Goal: Task Accomplishment & Management: Manage account settings

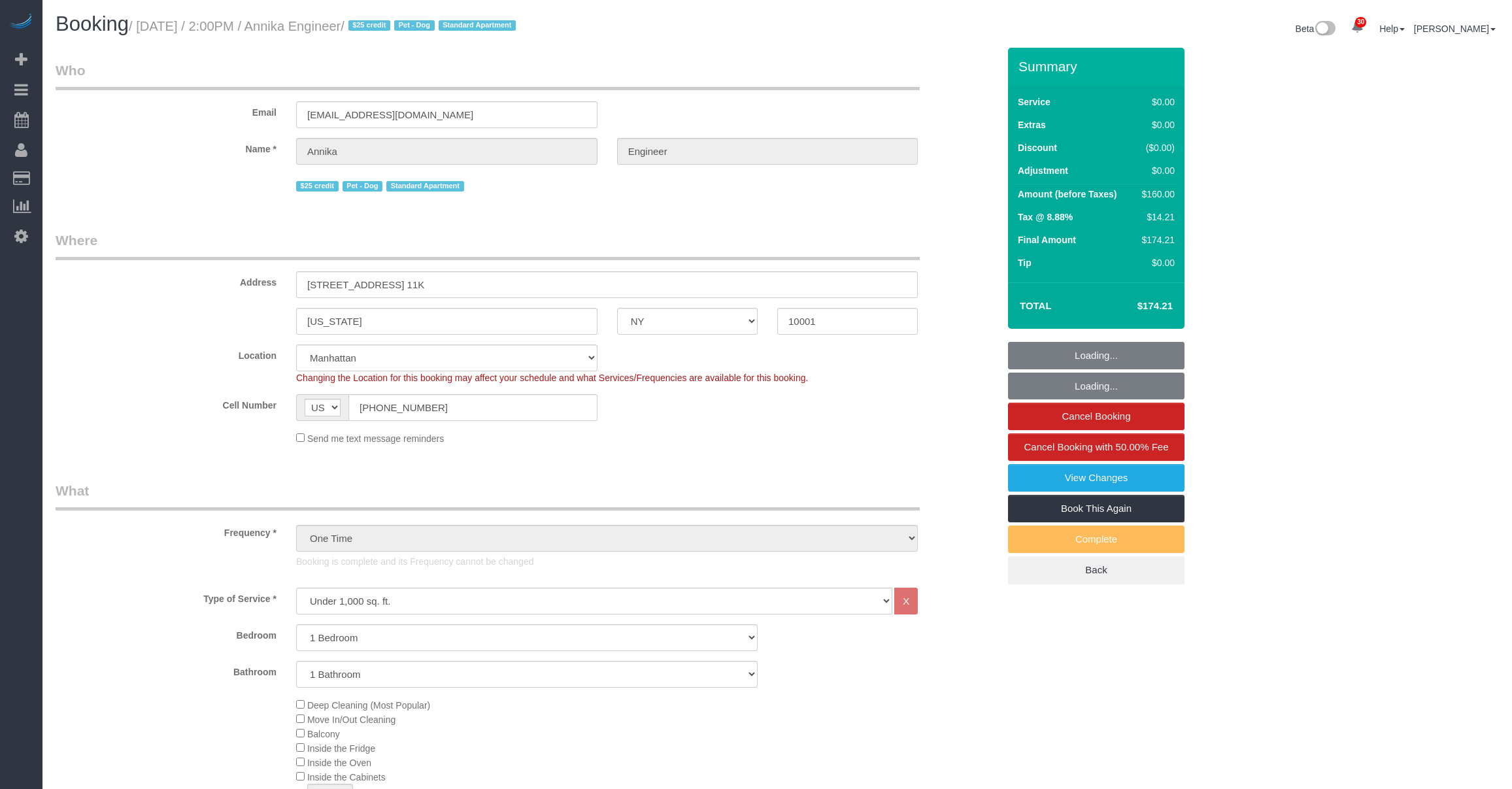
select select "NY"
select select "1"
select select "string:stripe-pm_1S9AVr4VGloSiKo7xhoanRqz"
select select "spot1"
select select "number:89"
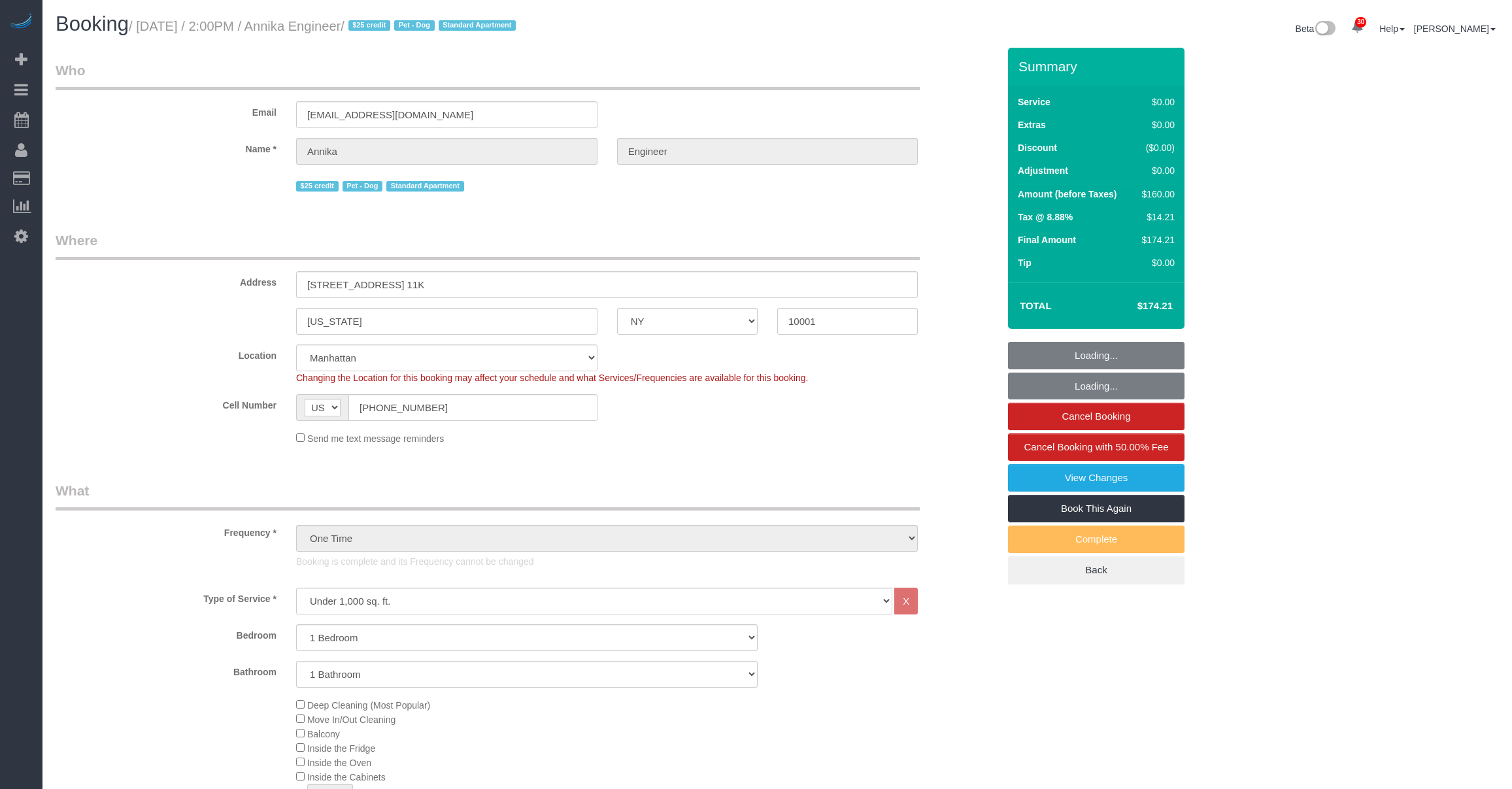
select select "number:90"
select select "number:13"
select select "number:5"
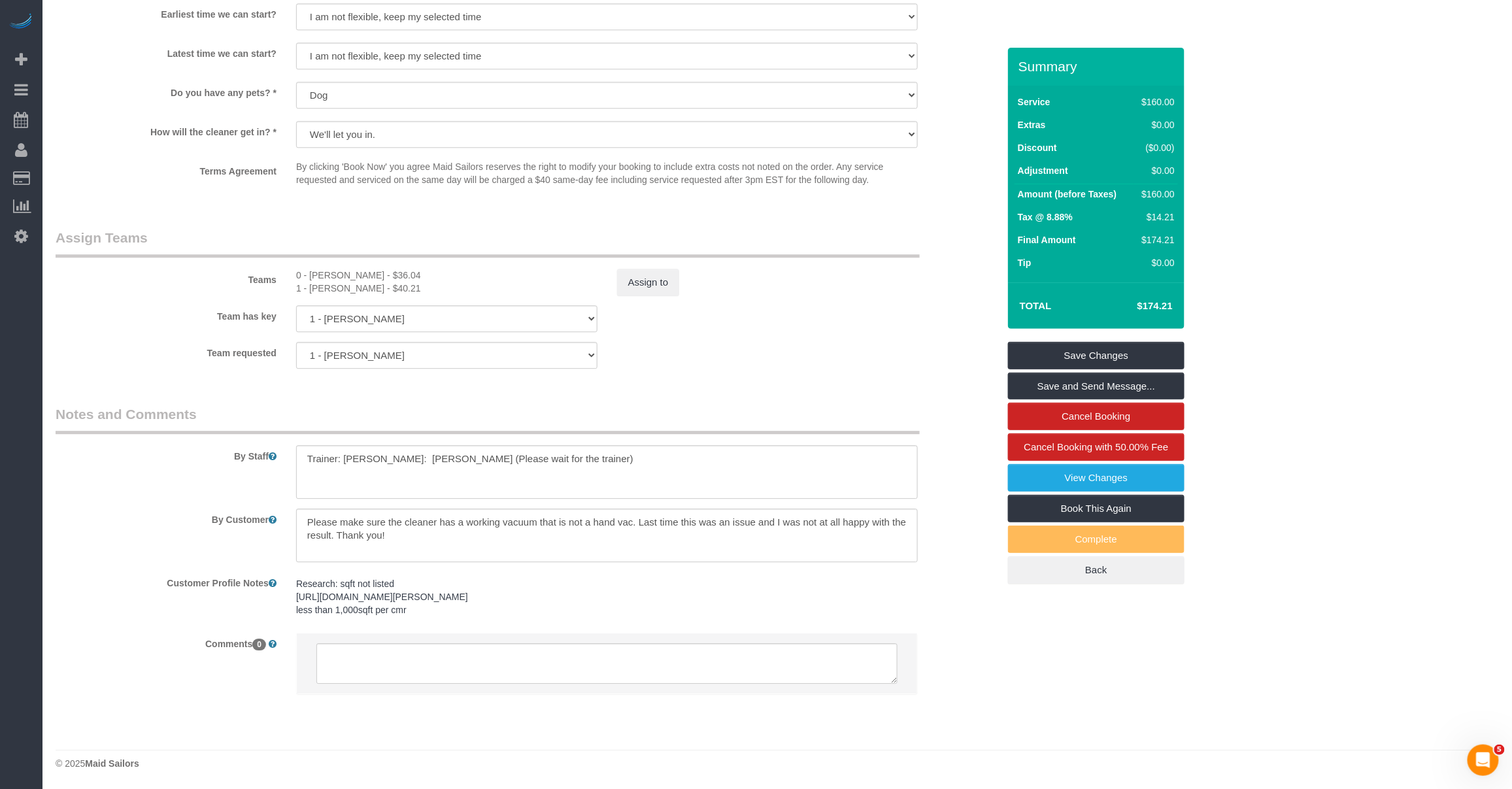
scroll to position [1534, 0]
click at [190, 362] on div "Team requested 1 - Marlenyn Robles 0 - Christopher Garrett 000- Donna Mercado 0…" at bounding box center [527, 355] width 962 height 27
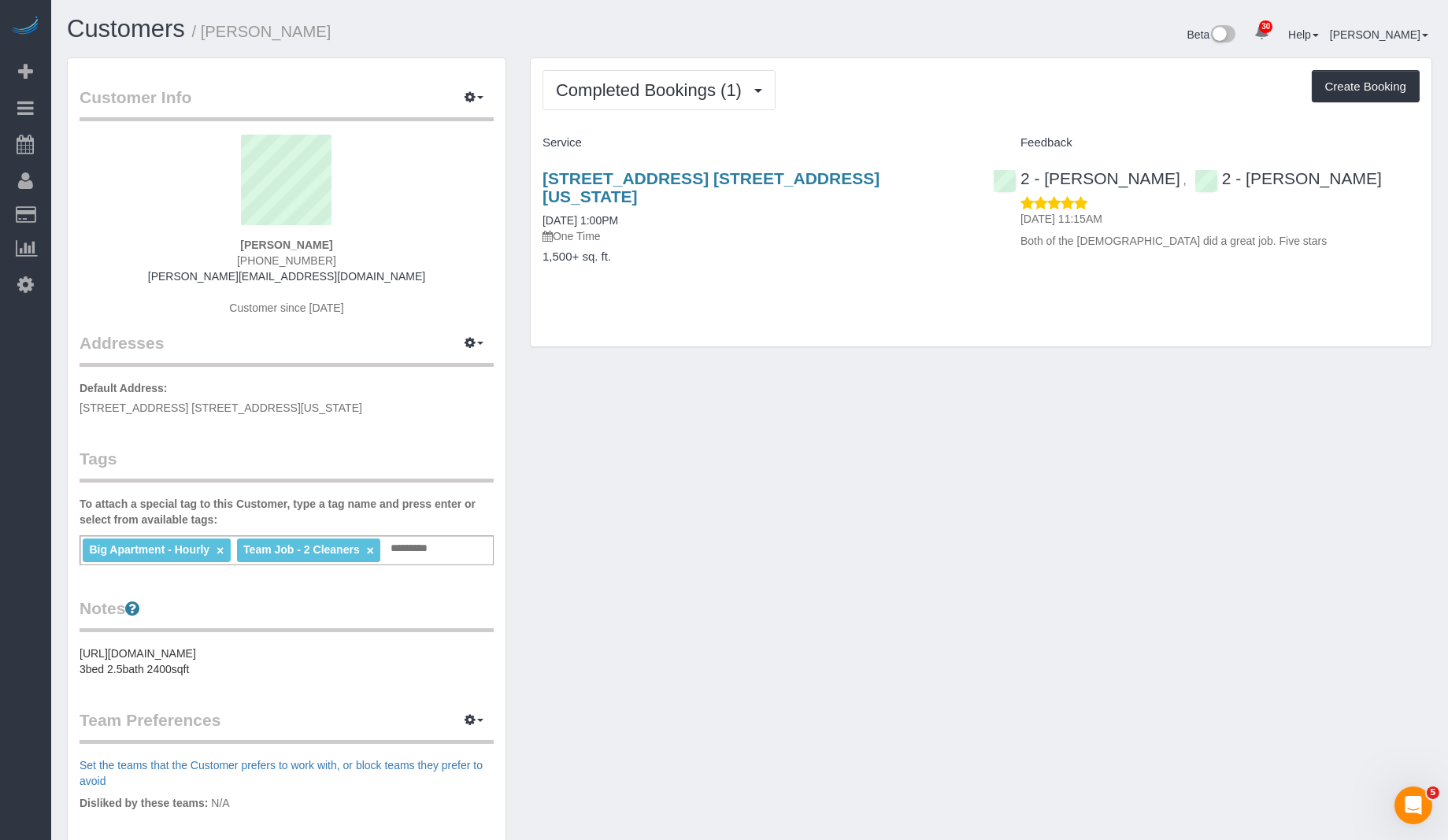
click at [700, 263] on div "124 West 87th Street, Apt. 1a, New York, NY 10024 09/29/2025 1:00PM One Time 1,…" at bounding box center [756, 226] width 450 height 139
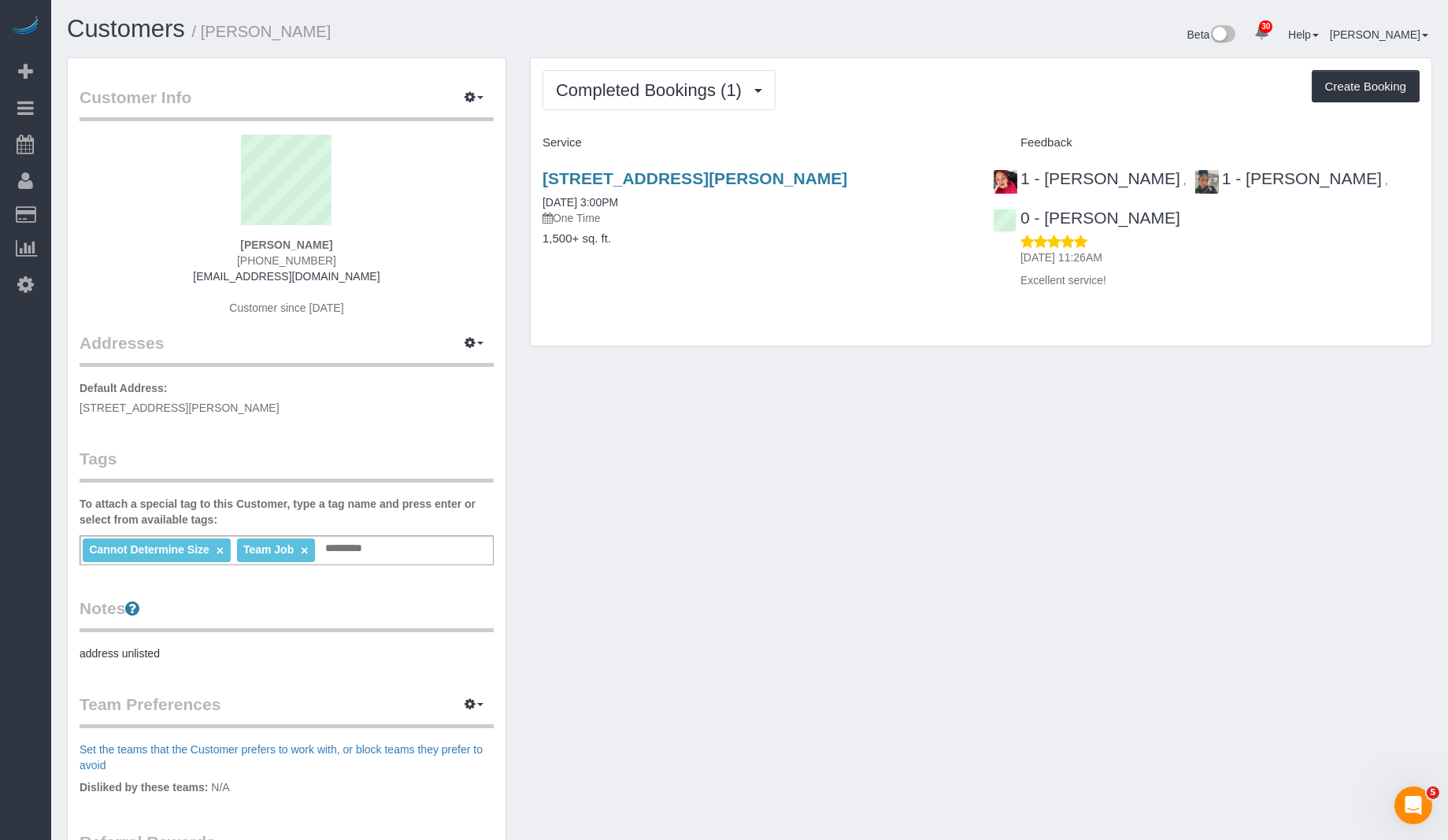
drag, startPoint x: 287, startPoint y: 48, endPoint x: 206, endPoint y: 31, distance: 82.8
click at [206, 31] on div "Customers / Wais Achikzad" at bounding box center [402, 33] width 694 height 34
copy small "[PERSON_NAME]"
